Goal: Book appointment/travel/reservation

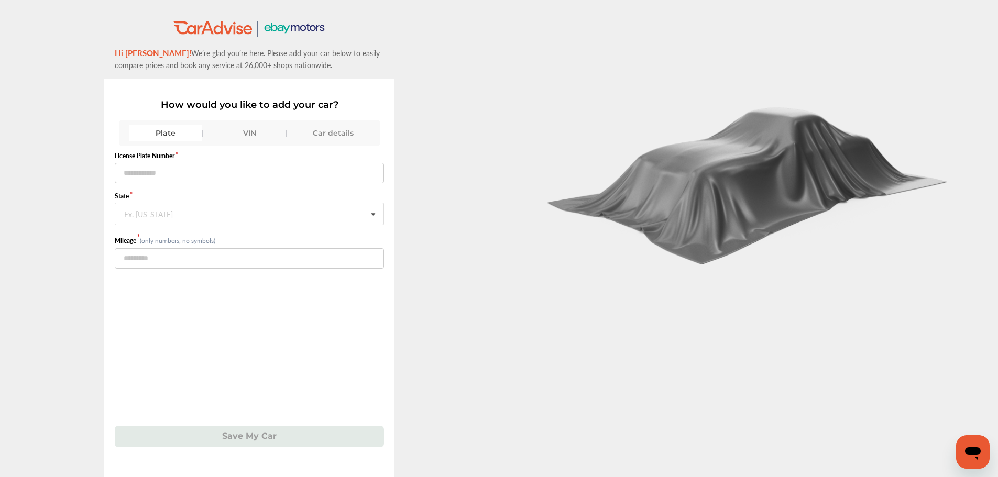
click at [248, 135] on div "VIN" at bounding box center [249, 133] width 73 height 17
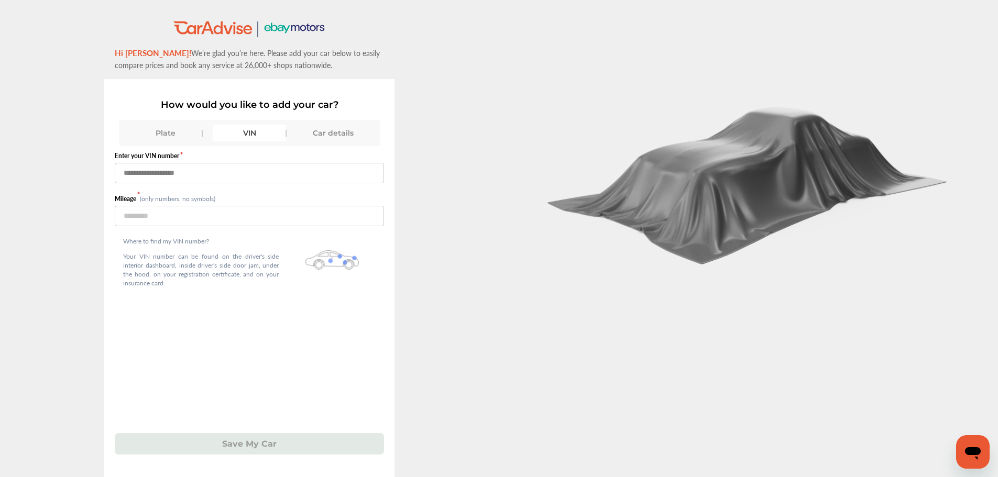
drag, startPoint x: 234, startPoint y: 180, endPoint x: 242, endPoint y: 166, distance: 16.4
click at [234, 180] on input "text" at bounding box center [249, 173] width 269 height 20
type input "**********"
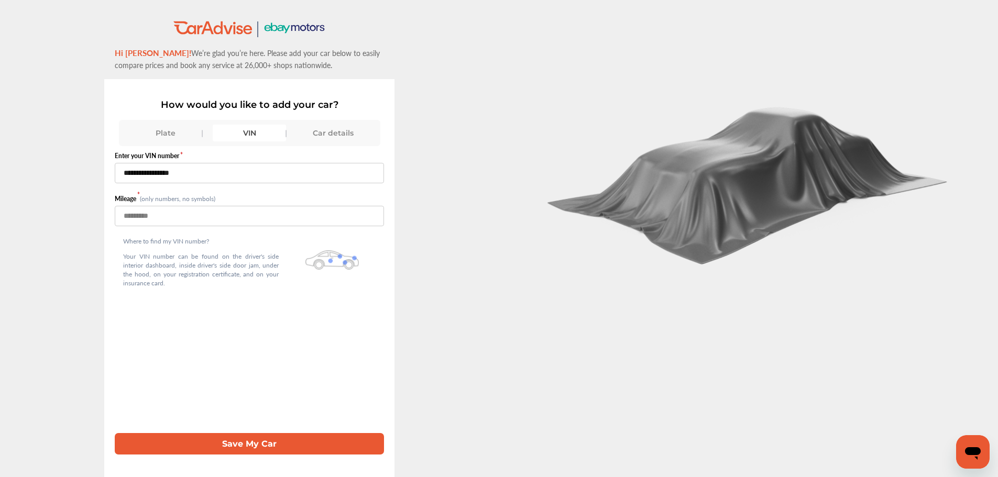
type input "***"
click at [115, 433] on button "Save My Car" at bounding box center [249, 443] width 269 height 21
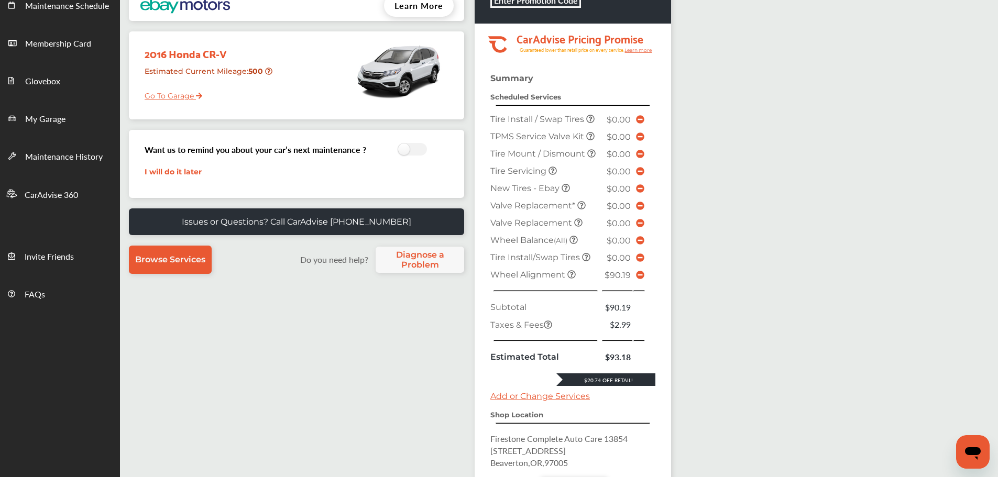
scroll to position [238, 0]
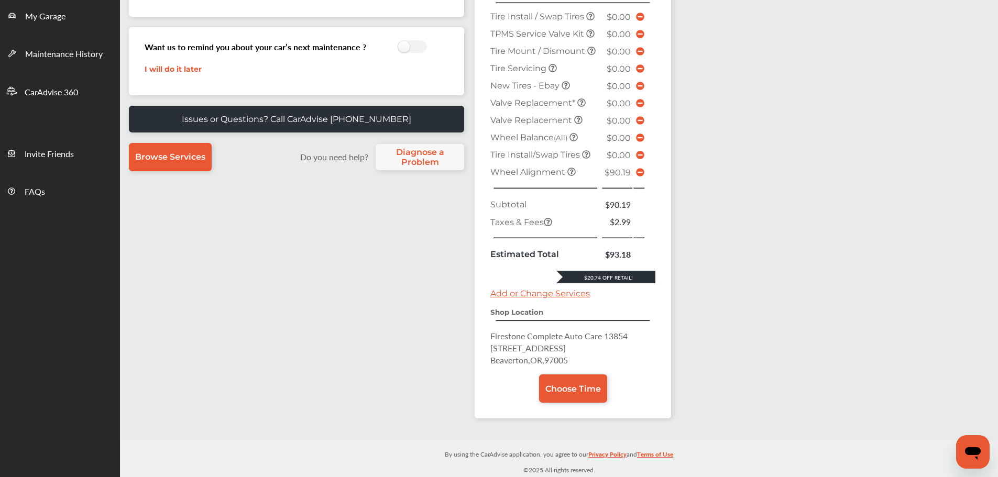
click at [640, 172] on icon at bounding box center [640, 172] width 8 height 8
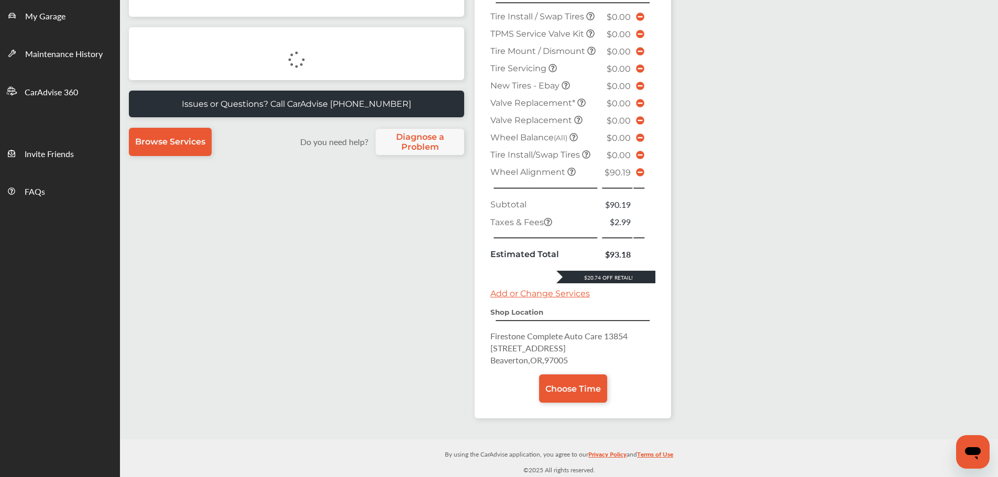
scroll to position [166, 0]
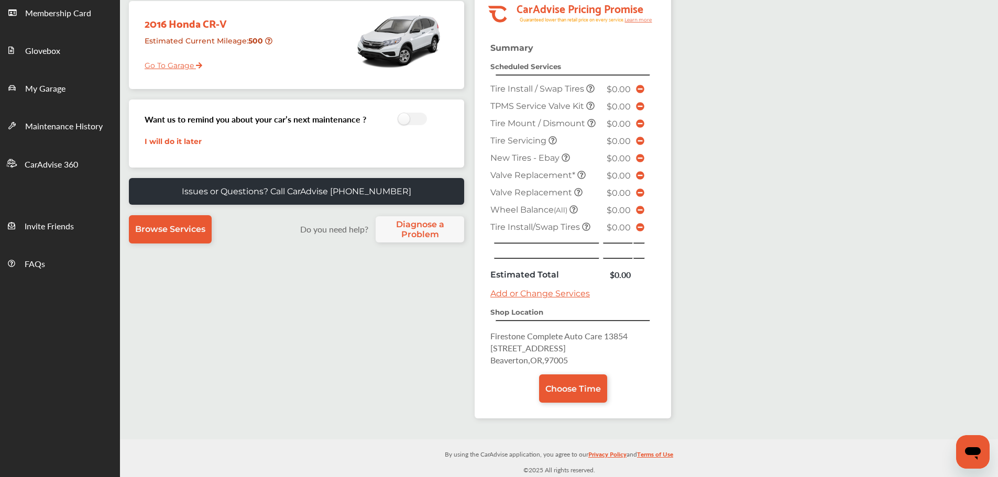
click at [590, 397] on link "Choose Time" at bounding box center [573, 389] width 68 height 28
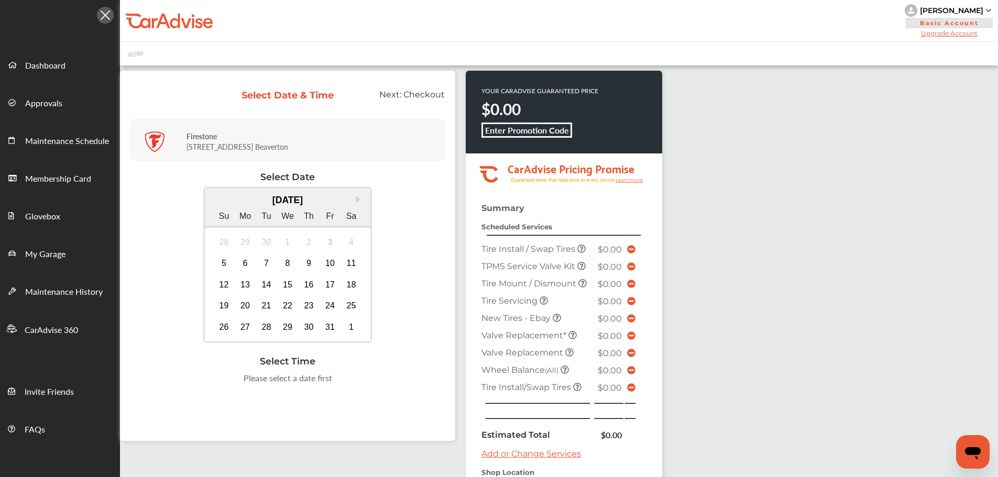
click at [305, 263] on div "9" at bounding box center [309, 263] width 17 height 17
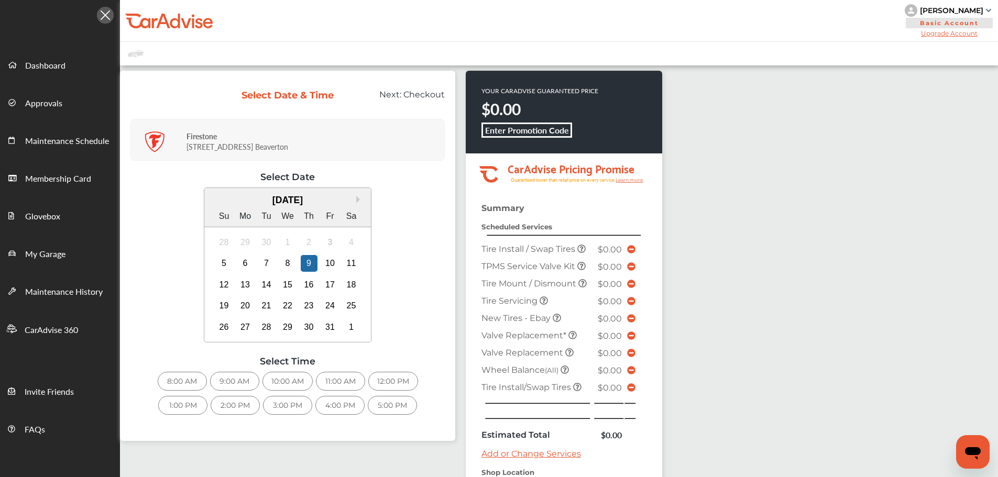
click at [236, 385] on div "9:00 AM" at bounding box center [234, 381] width 49 height 19
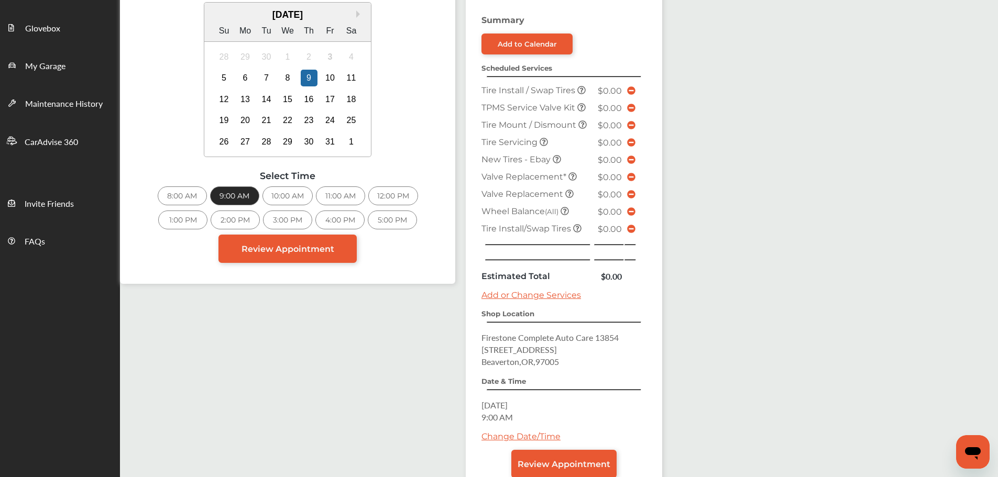
scroll to position [258, 0]
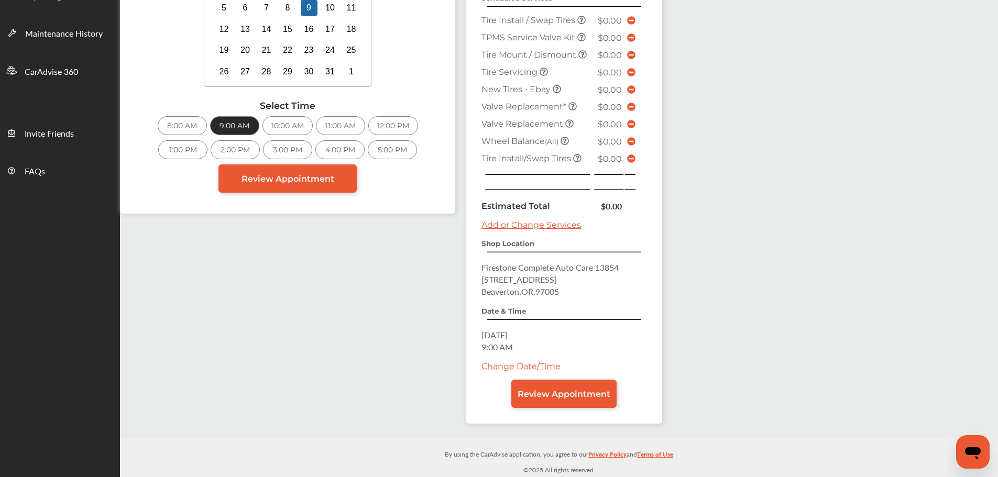
click at [541, 393] on span "Review Appointment" at bounding box center [564, 394] width 93 height 10
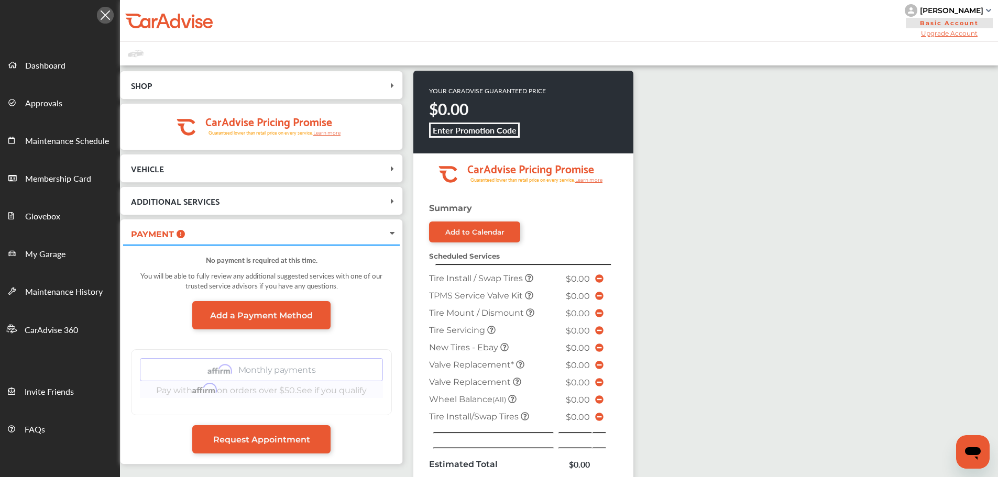
scroll to position [258, 0]
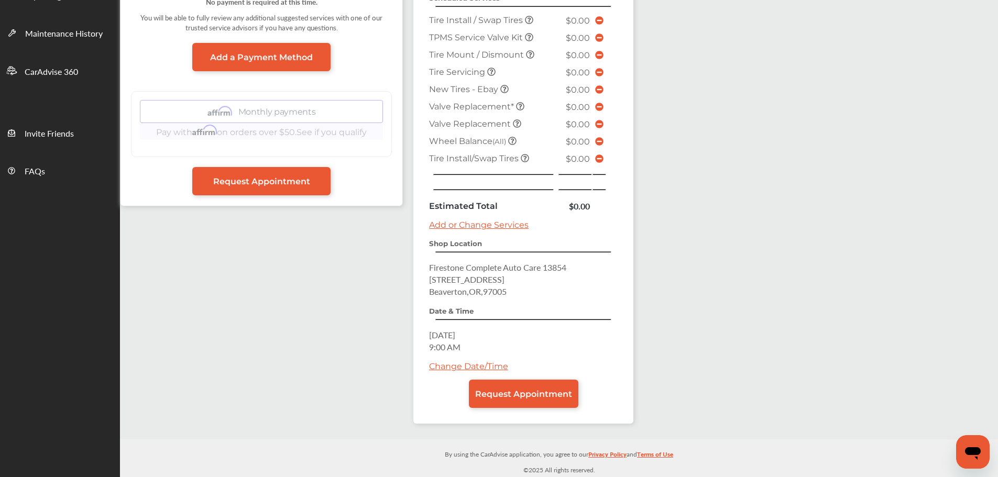
click at [523, 394] on span "Request Appointment" at bounding box center [523, 394] width 97 height 10
